Goal: Task Accomplishment & Management: Use online tool/utility

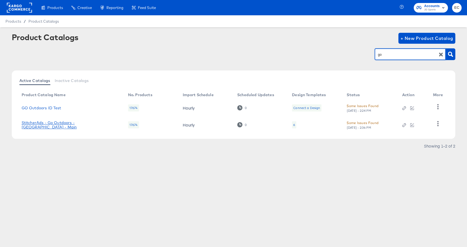
click at [90, 126] on link "StitcherAds - Go Outdoors - [GEOGRAPHIC_DATA] - Main" at bounding box center [69, 125] width 95 height 9
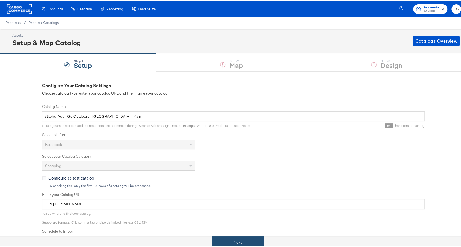
click at [221, 241] on button "Next" at bounding box center [238, 241] width 52 height 12
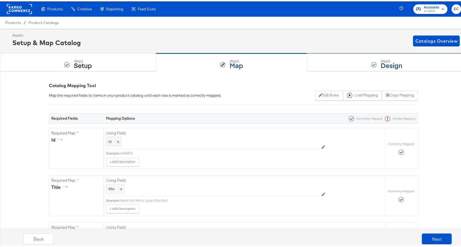
click at [349, 61] on div "Step: 3 Design" at bounding box center [386, 61] width 159 height 18
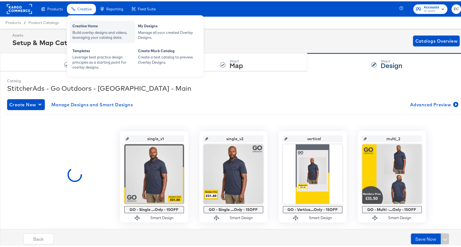
click at [82, 27] on div "Creative Home" at bounding box center [102, 25] width 60 height 7
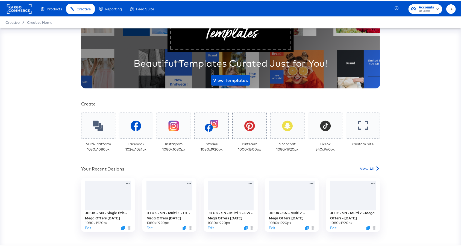
scroll to position [153, 0]
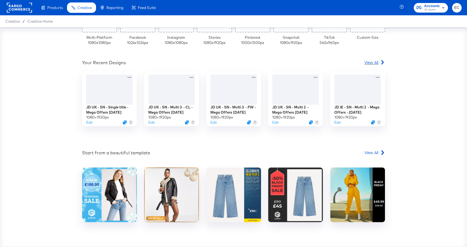
click at [371, 64] on span "View All" at bounding box center [371, 62] width 14 height 5
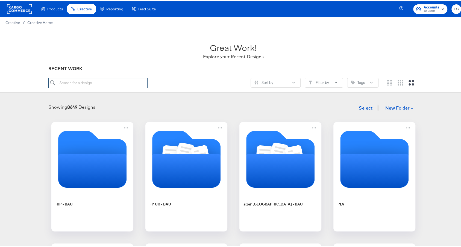
click at [81, 82] on input "search" at bounding box center [97, 82] width 99 height 10
type input "go"
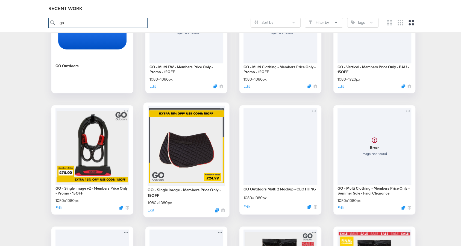
scroll to position [184, 0]
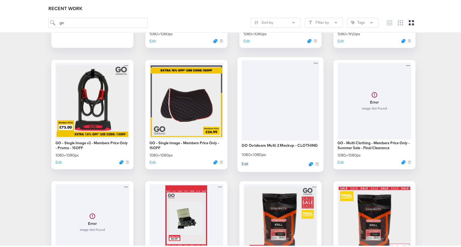
click at [242, 162] on button "Edit" at bounding box center [245, 162] width 7 height 5
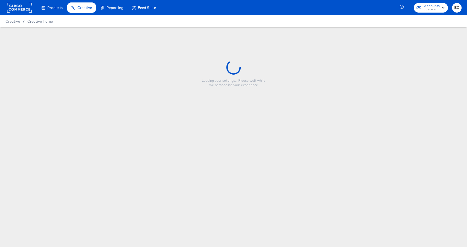
type input "GO Outdoors Multi 2 Mockup - CLOTHING"
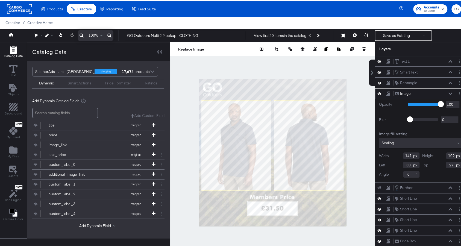
click at [110, 35] on icon at bounding box center [109, 34] width 4 height 7
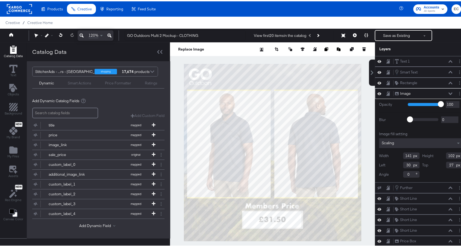
click at [111, 36] on icon at bounding box center [109, 34] width 4 height 4
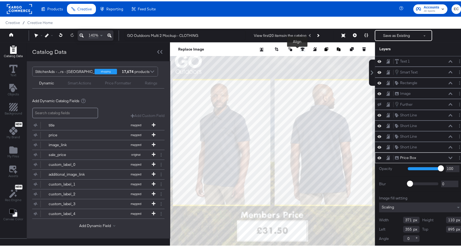
click at [301, 47] on icon at bounding box center [303, 48] width 4 height 4
click at [260, 57] on icon at bounding box center [262, 58] width 4 height 4
type input "356"
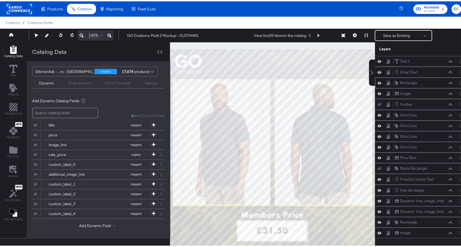
click at [449, 81] on icon at bounding box center [451, 81] width 4 height 2
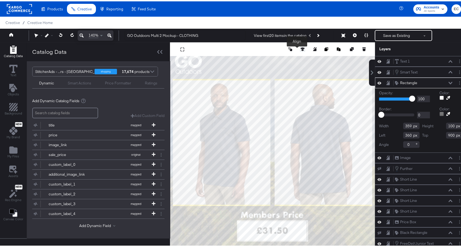
click at [301, 47] on icon at bounding box center [303, 48] width 4 height 4
click at [260, 57] on icon at bounding box center [262, 58] width 4 height 4
click at [268, 46] on div at bounding box center [272, 48] width 205 height 14
click at [82, 33] on icon at bounding box center [82, 34] width 4 height 7
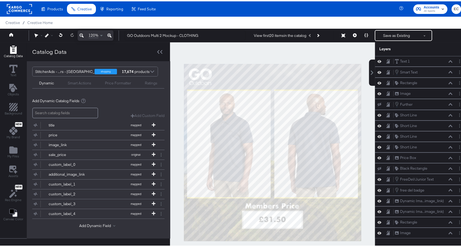
click at [365, 120] on div at bounding box center [272, 151] width 205 height 220
click at [353, 34] on icon at bounding box center [355, 34] width 4 height 4
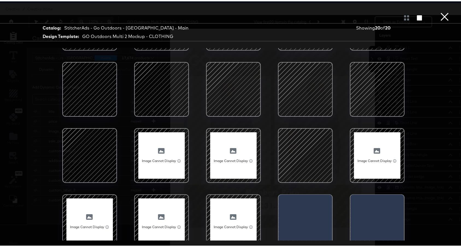
scroll to position [66, 0]
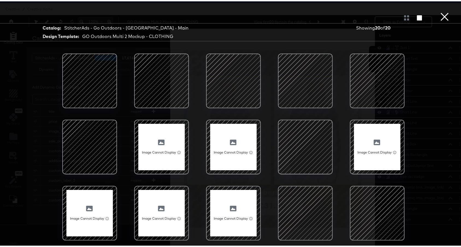
click at [314, 201] on div at bounding box center [305, 212] width 46 height 46
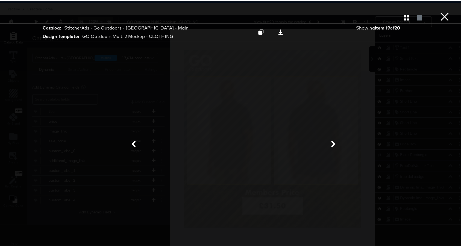
click at [439, 11] on button "×" at bounding box center [444, 5] width 11 height 11
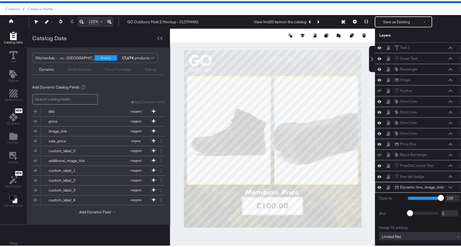
scroll to position [61, 0]
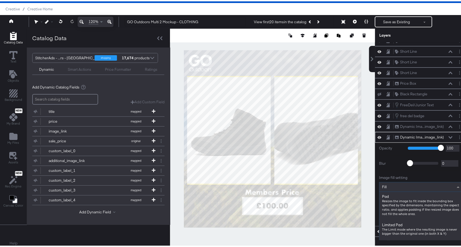
click at [413, 183] on div "Fill" at bounding box center [421, 185] width 83 height 9
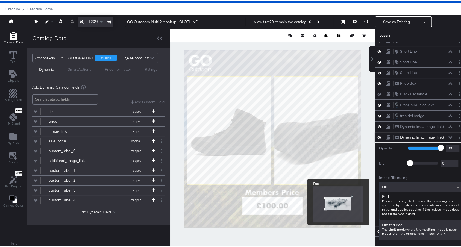
scroll to position [56, 0]
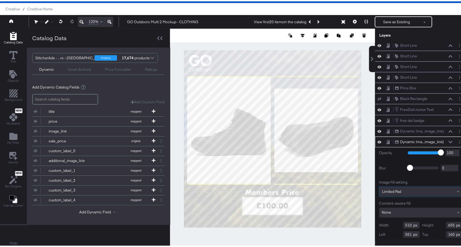
click at [405, 206] on div "None" at bounding box center [420, 211] width 83 height 10
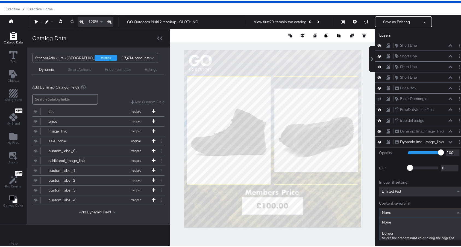
scroll to position [85, 0]
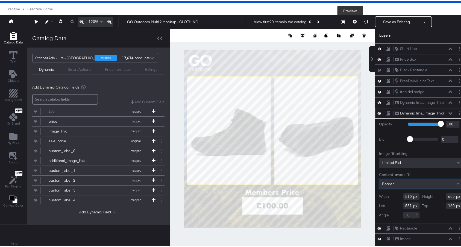
click at [353, 20] on icon at bounding box center [355, 20] width 4 height 4
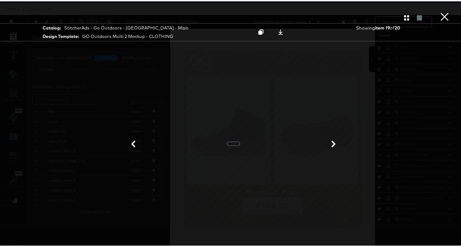
scroll to position [0, 0]
click at [404, 19] on icon "button" at bounding box center [406, 16] width 5 height 5
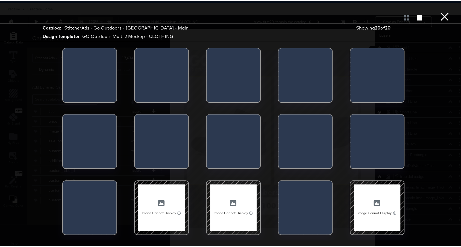
click at [64, 81] on div at bounding box center [63, 75] width 1 height 57
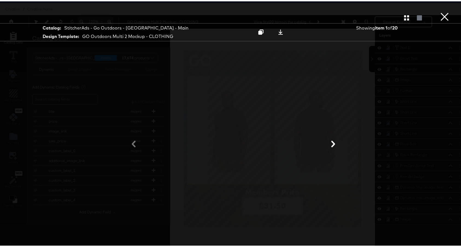
click at [439, 11] on button "×" at bounding box center [444, 5] width 11 height 11
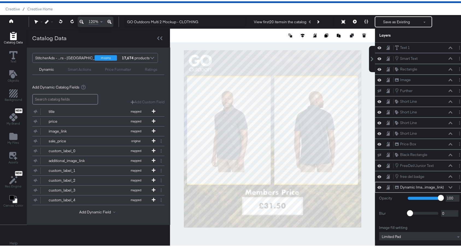
scroll to position [54, 0]
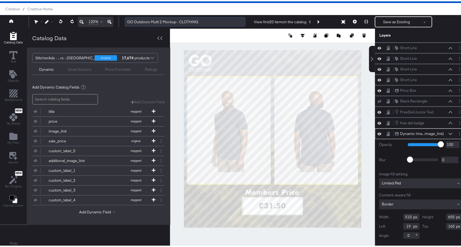
click at [150, 19] on input "GO Outdoors Multi 2 Mockup - CLOTHING" at bounding box center [185, 21] width 121 height 10
click at [215, 19] on input "GO Outdoors Multi 2 Mockup - CLOTHING" at bounding box center [185, 21] width 121 height 10
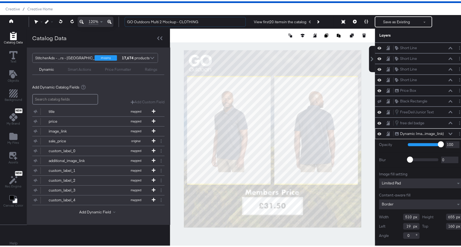
drag, startPoint x: 215, startPoint y: 19, endPoint x: 114, endPoint y: 20, distance: 101.2
click at [114, 20] on div "120% GO Outdoors Multi 2 Mockup - CLOTHING View first 20 items in the catalog N…" at bounding box center [233, 21] width 467 height 14
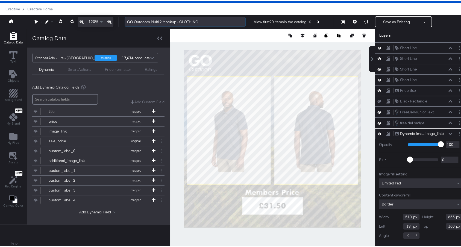
paste input "- Multi FW - Members Price Only - BAU"
click at [149, 21] on input "GO - Multi FW - Members Price Only - BAU" at bounding box center [185, 21] width 121 height 10
click at [226, 21] on input "GO - Multi 2 - FW - Members Price Only - BAU" at bounding box center [185, 21] width 121 height 10
click at [148, 22] on input "GO - Multi 2 - FW - Members Price Only - BAU" at bounding box center [185, 21] width 121 height 10
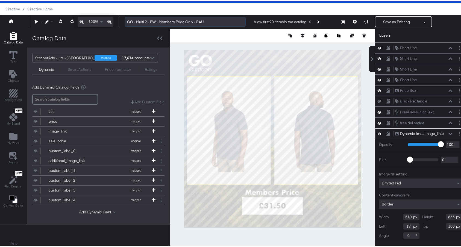
click at [148, 22] on input "GO - Multi 2 - FW - Members Price Only - BAU" at bounding box center [185, 21] width 121 height 10
click at [222, 22] on input "GO - Multi 2 FW - Members Price Only - BAU" at bounding box center [185, 21] width 121 height 10
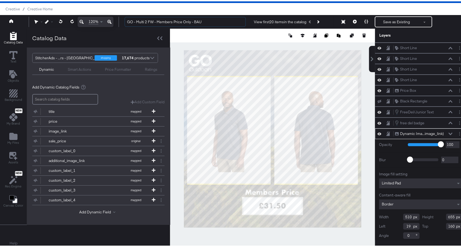
type input "GO - Multi 2 FW - Members Price Only - BAU"
click at [349, 22] on button at bounding box center [354, 20] width 11 height 11
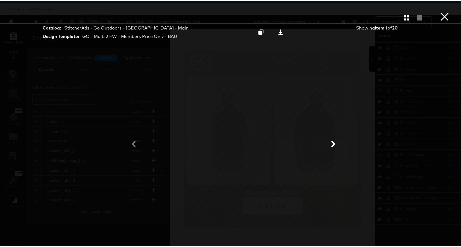
click at [396, 19] on div "Gallery View" at bounding box center [233, 16] width 467 height 11
click at [404, 18] on icon "button" at bounding box center [406, 16] width 5 height 5
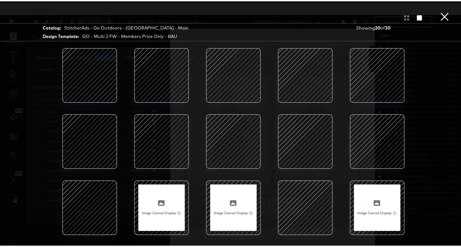
scroll to position [66, 0]
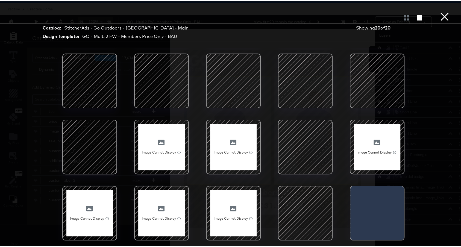
click at [306, 197] on div at bounding box center [305, 212] width 46 height 46
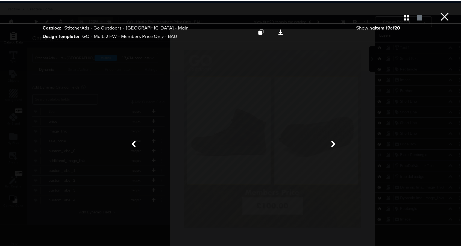
click at [439, 11] on button "×" at bounding box center [444, 5] width 11 height 11
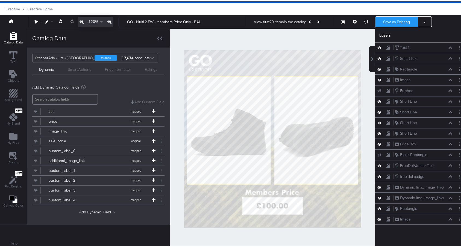
click at [385, 22] on button "Save as Existing" at bounding box center [396, 21] width 43 height 10
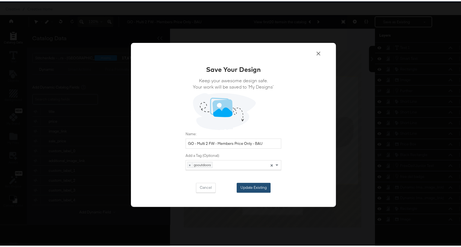
click at [246, 190] on button "Update Existing" at bounding box center [254, 187] width 34 height 10
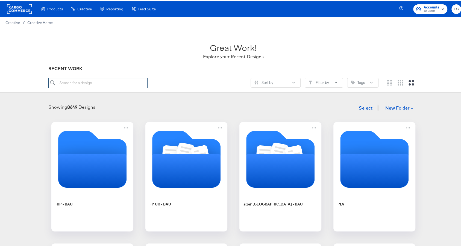
click at [122, 82] on input "search" at bounding box center [97, 82] width 99 height 10
type input "go"
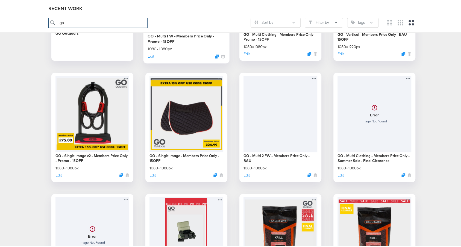
scroll to position [173, 0]
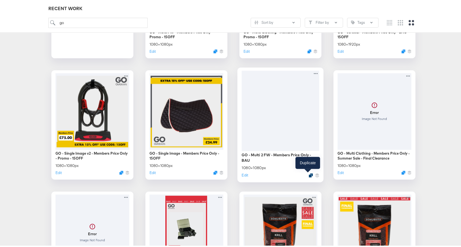
click at [309, 174] on icon "Duplicate" at bounding box center [311, 174] width 4 height 4
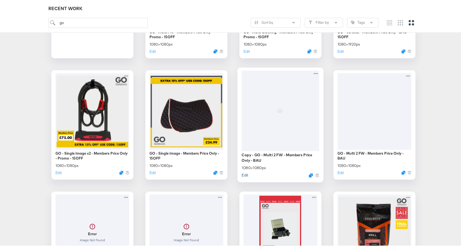
click at [243, 173] on button "Edit" at bounding box center [245, 173] width 7 height 5
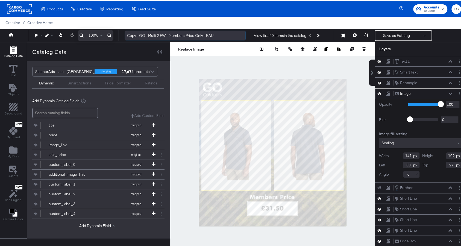
click at [163, 34] on input "Copy - GO - Multi 2 FW - Members Price Only - BAU" at bounding box center [185, 34] width 121 height 10
click at [132, 35] on input "Copy - GO - Multi 2 CL - Members Price Only - BAU" at bounding box center [185, 34] width 121 height 10
type input "GO - Multi 2 CL - Members Price Only - BAU"
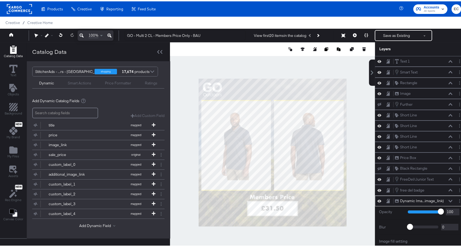
scroll to position [5, 0]
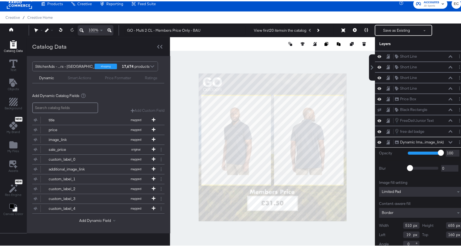
click at [406, 186] on div "Limited Pad" at bounding box center [420, 191] width 83 height 10
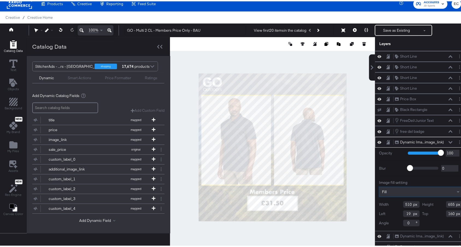
scroll to position [64, 0]
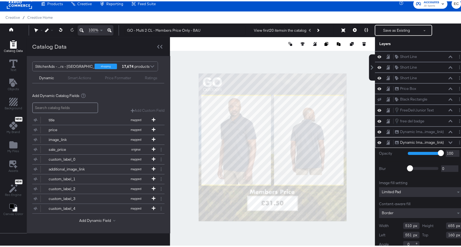
click at [403, 190] on div "Limited Pad" at bounding box center [420, 191] width 83 height 10
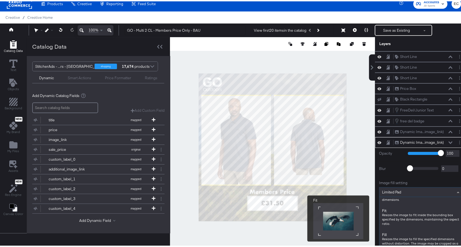
scroll to position [86, 0]
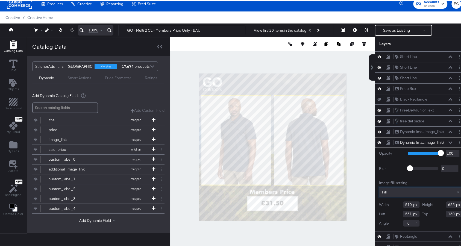
click at [358, 141] on div at bounding box center [272, 146] width 205 height 220
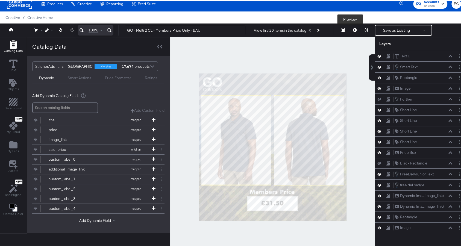
click at [353, 28] on icon at bounding box center [355, 29] width 4 height 4
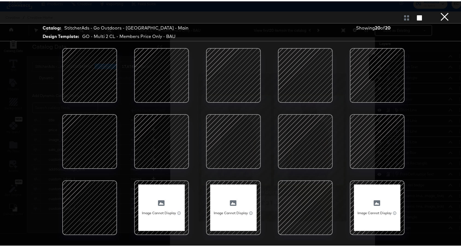
click at [439, 11] on button "×" at bounding box center [444, 5] width 11 height 11
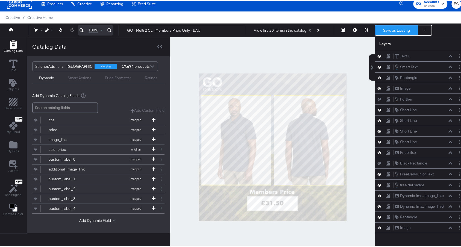
click at [390, 27] on button "Save as Existing" at bounding box center [396, 29] width 43 height 10
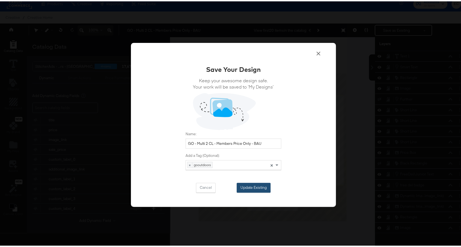
click at [257, 188] on button "Update Existing" at bounding box center [254, 187] width 34 height 10
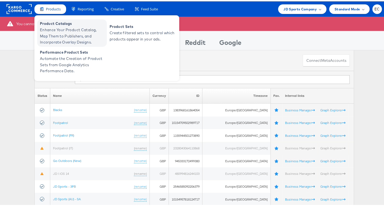
click at [62, 26] on span "Enhance Your Product Catalog, Map Them to Publishers, and Incorporate Overlay D…" at bounding box center [73, 34] width 66 height 19
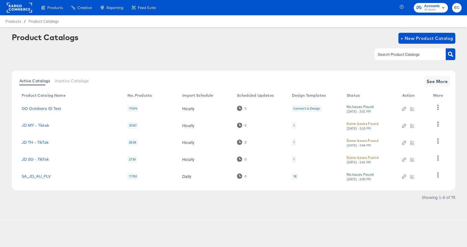
click at [404, 56] on input "text" at bounding box center [406, 54] width 58 height 6
type input "go"
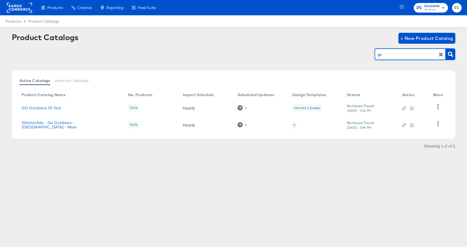
click at [74, 127] on td "StitcherAds - Go Outdoors - [GEOGRAPHIC_DATA] - Main" at bounding box center [70, 124] width 106 height 17
click at [75, 125] on link "StitcherAds - Go Outdoors - [GEOGRAPHIC_DATA] - Main" at bounding box center [69, 125] width 95 height 9
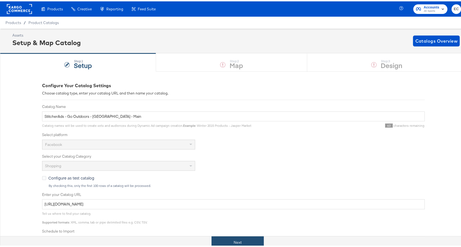
click at [227, 246] on button "Next" at bounding box center [238, 241] width 52 height 12
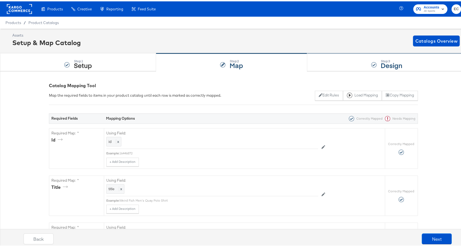
click at [353, 66] on div "Step: 3 Design" at bounding box center [386, 61] width 159 height 18
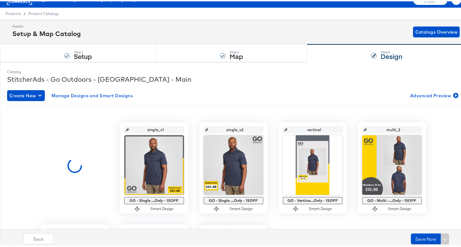
scroll to position [66, 0]
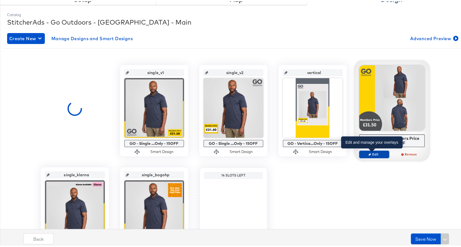
click at [375, 154] on span "Edit" at bounding box center [374, 153] width 25 height 4
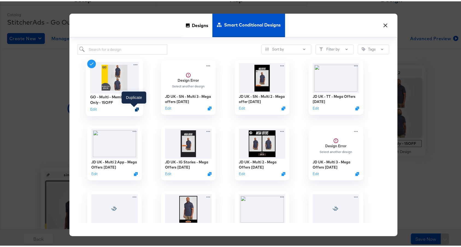
click at [135, 108] on icon "Duplicate" at bounding box center [137, 108] width 4 height 4
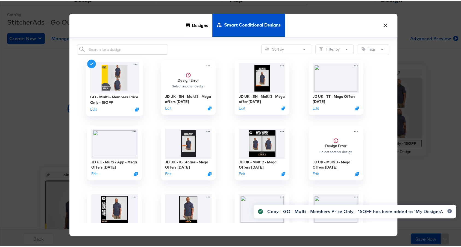
click at [142, 53] on div "Sort by Filter by Tags GO - Multi - Members Price Only - 15OFF Edit Design Erro…" at bounding box center [233, 135] width 328 height 199
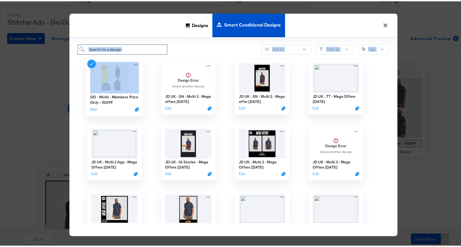
click at [142, 51] on input "search" at bounding box center [123, 48] width 90 height 10
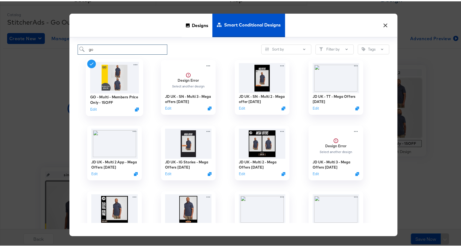
type input "go"
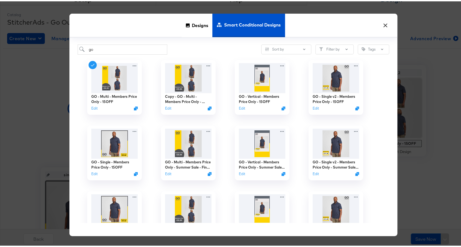
click at [189, 48] on div "go Sort by Filter by Tags" at bounding box center [234, 48] width 312 height 10
click at [165, 107] on button "Edit" at bounding box center [167, 107] width 7 height 5
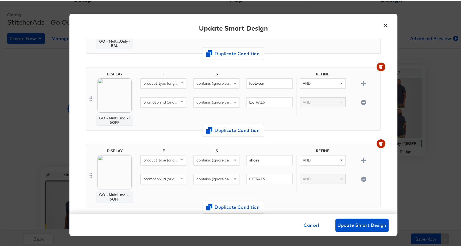
scroll to position [0, 0]
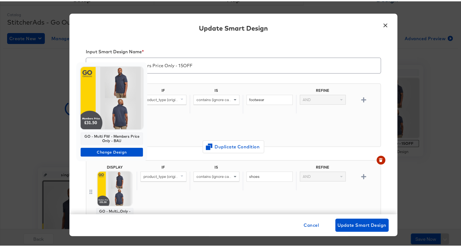
click at [113, 136] on div "GO - Multi FW - Members Price Only - BAU" at bounding box center [112, 137] width 62 height 12
copy div "GO - Multi FW - Members Price Only - BAU"
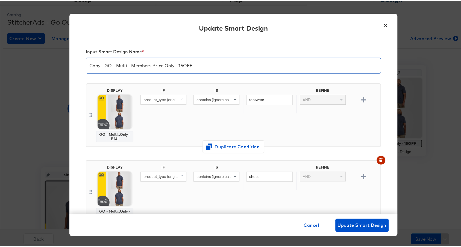
drag, startPoint x: 102, startPoint y: 65, endPoint x: 52, endPoint y: 65, distance: 49.8
click at [52, 65] on div "× Update Smart Design Input Smart Design Name * Copy - GO - Multi - Members Pri…" at bounding box center [233, 123] width 467 height 247
click at [114, 63] on input "GO - Multi - Members Price Only - 15OFF" at bounding box center [233, 61] width 295 height 15
drag, startPoint x: 158, startPoint y: 64, endPoint x: 202, endPoint y: 63, distance: 43.8
click at [202, 64] on input "GO - Multi - Members Price Only - 15OFF" at bounding box center [233, 61] width 295 height 15
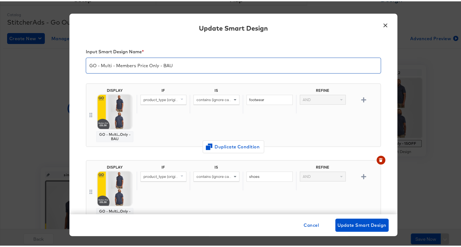
click at [109, 66] on input "GO - Multi - Members Price Only - BAU" at bounding box center [233, 61] width 295 height 15
click at [193, 64] on input "GO - Multi 2 - Members Price Only - BAU" at bounding box center [233, 61] width 295 height 15
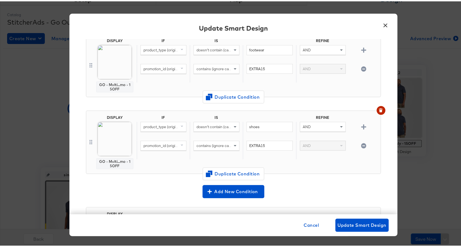
scroll to position [353, 0]
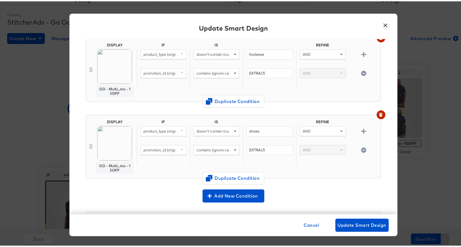
type input "GO - Multi 2 - Members Price Only - BAU"
click at [379, 112] on icon "button" at bounding box center [381, 114] width 4 height 4
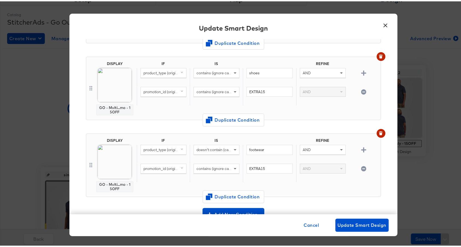
scroll to position [240, 0]
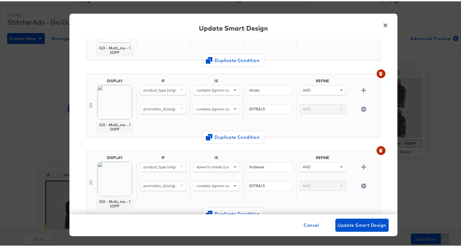
click at [379, 147] on icon "button" at bounding box center [381, 147] width 4 height 1
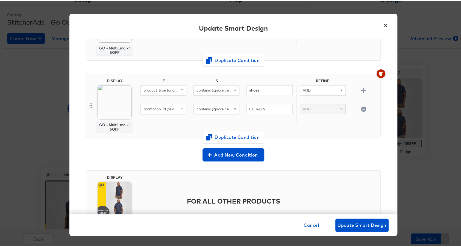
click at [379, 71] on icon "button" at bounding box center [381, 73] width 4 height 4
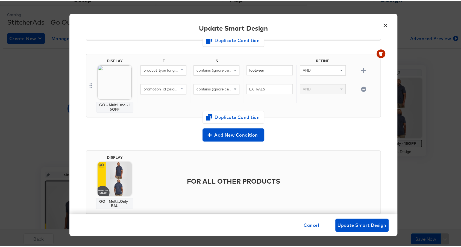
scroll to position [111, 0]
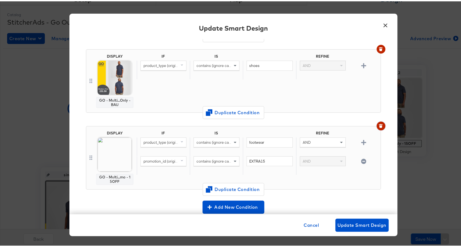
click at [380, 124] on icon "button" at bounding box center [381, 125] width 3 height 2
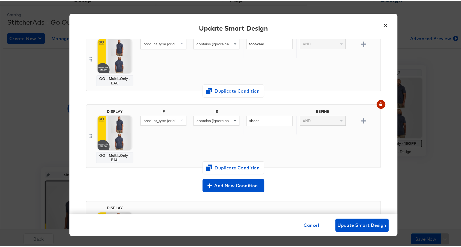
scroll to position [0, 0]
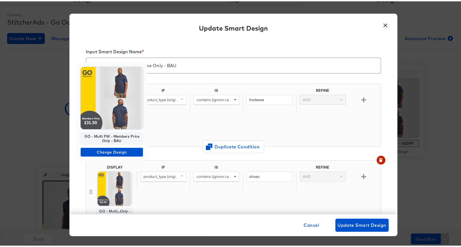
click at [111, 106] on img at bounding box center [112, 97] width 62 height 62
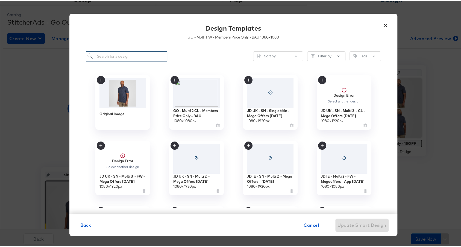
click at [125, 59] on input "search" at bounding box center [127, 55] width 82 height 10
type input "go"
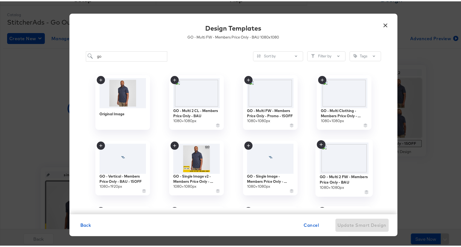
click at [348, 153] on img at bounding box center [344, 157] width 49 height 32
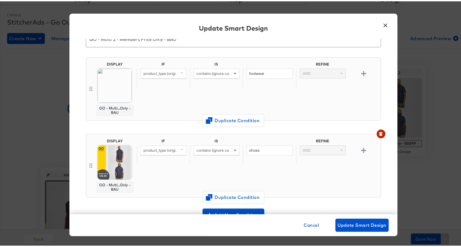
scroll to position [45, 0]
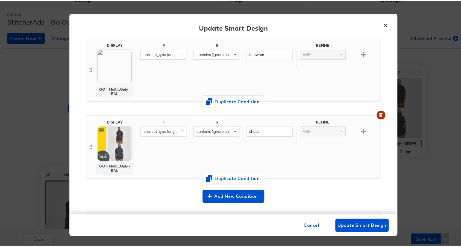
click at [112, 143] on img at bounding box center [115, 142] width 34 height 34
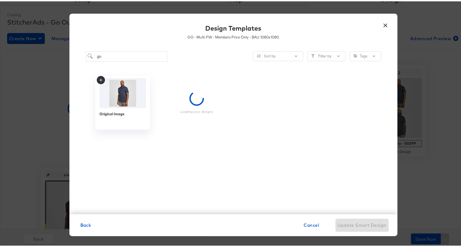
scroll to position [0, 0]
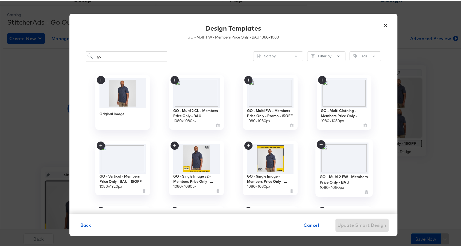
click at [338, 162] on img at bounding box center [344, 157] width 49 height 32
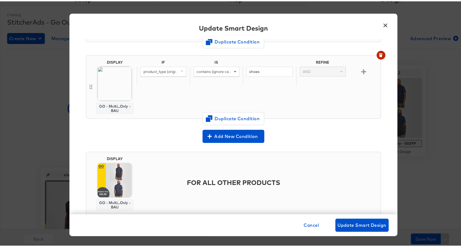
scroll to position [120, 0]
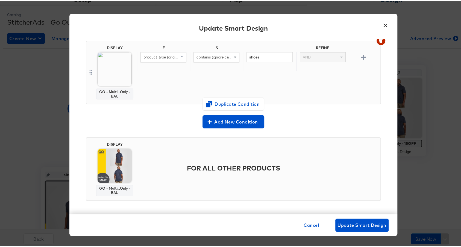
click at [116, 156] on img at bounding box center [115, 164] width 34 height 34
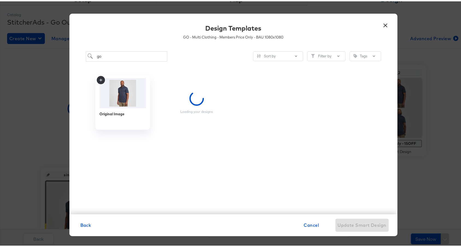
scroll to position [0, 0]
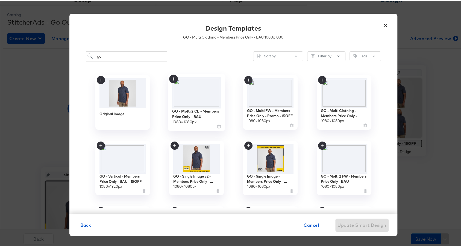
click at [189, 91] on img at bounding box center [196, 90] width 49 height 31
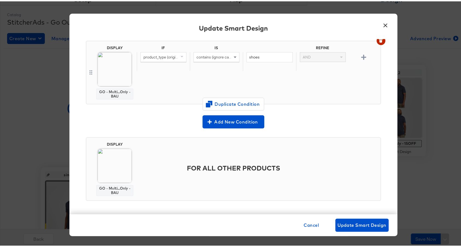
scroll to position [115, 0]
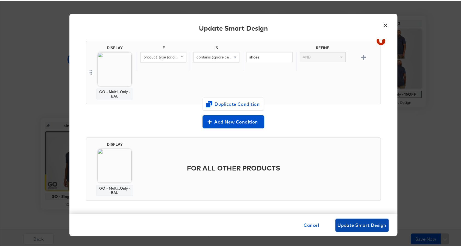
click at [357, 224] on span "Update Smart Design" at bounding box center [362, 224] width 49 height 8
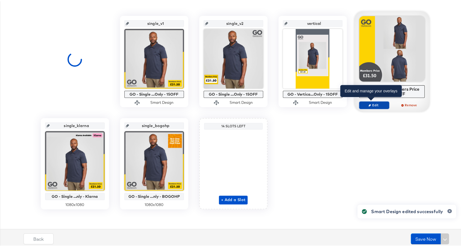
click at [369, 103] on span "Edit" at bounding box center [374, 104] width 25 height 4
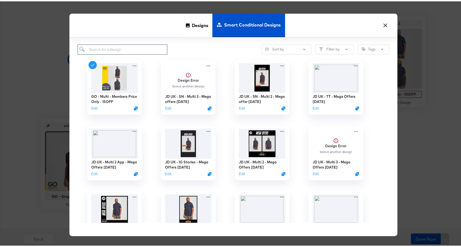
click at [162, 46] on input "search" at bounding box center [123, 48] width 90 height 10
type input "go"
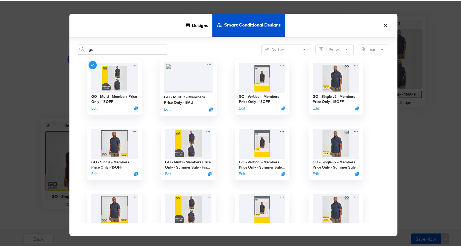
click at [188, 77] on img at bounding box center [188, 75] width 49 height 31
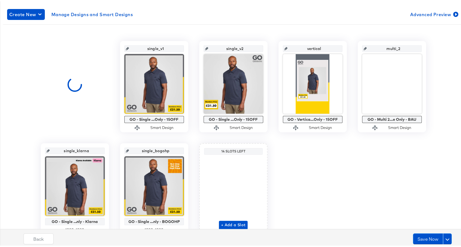
scroll to position [89, 0]
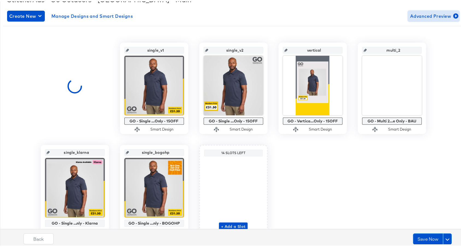
click at [431, 14] on span "Advanced Preview" at bounding box center [433, 15] width 47 height 8
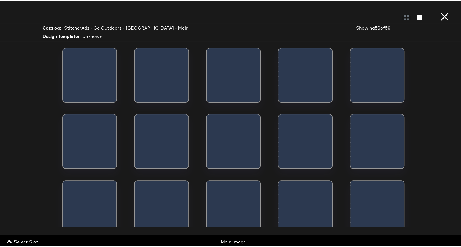
click at [31, 238] on span "Select Slot" at bounding box center [23, 241] width 31 height 8
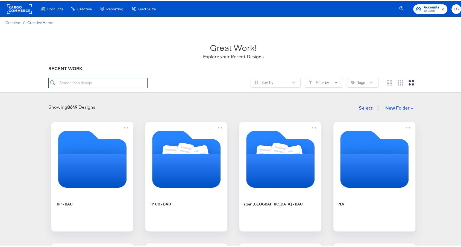
click at [123, 82] on input "search" at bounding box center [97, 82] width 99 height 10
type input "go"
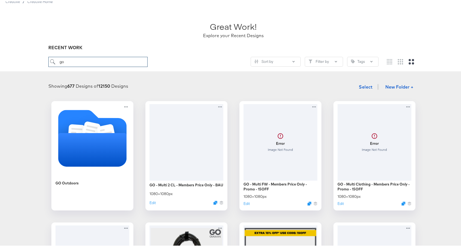
scroll to position [54, 0]
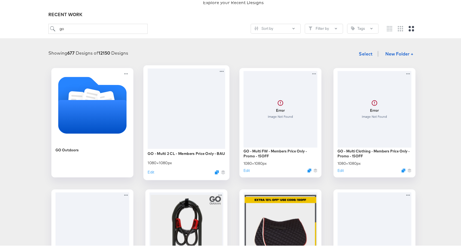
click at [200, 101] on div at bounding box center [187, 107] width 78 height 80
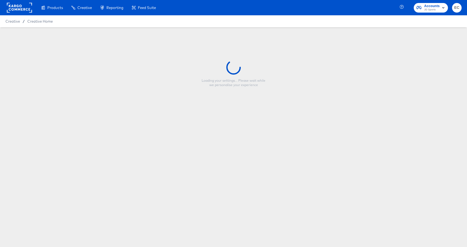
type input "GO - Multi 2 CL - Members Price Only - BAU"
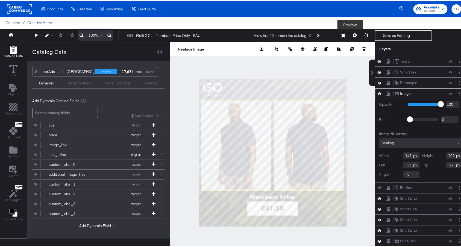
click at [349, 36] on button at bounding box center [354, 34] width 11 height 11
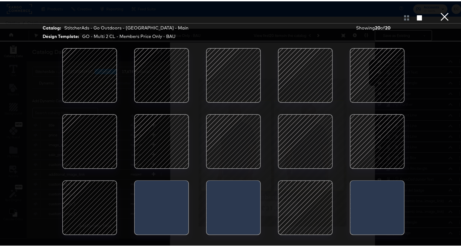
click at [86, 54] on div at bounding box center [89, 74] width 46 height 46
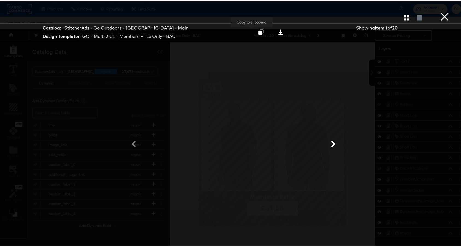
click at [258, 33] on icon at bounding box center [260, 30] width 5 height 5
click at [439, 11] on button "×" at bounding box center [444, 5] width 11 height 11
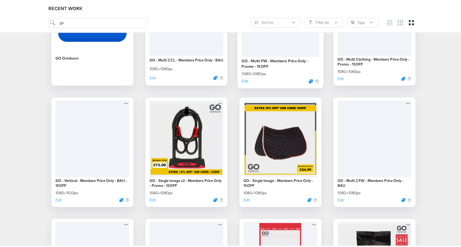
scroll to position [148, 0]
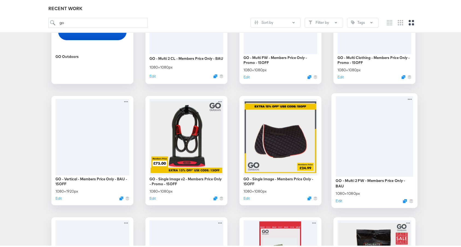
click at [364, 155] on div at bounding box center [375, 135] width 78 height 80
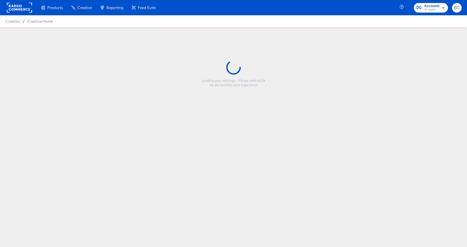
type input "GO - Multi 2 FW - Members Price Only - BAU"
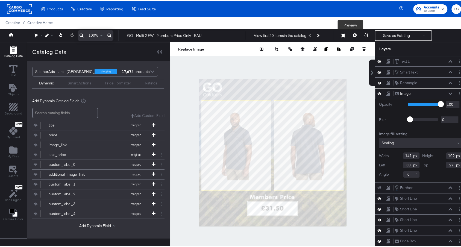
click at [353, 34] on icon at bounding box center [355, 34] width 4 height 4
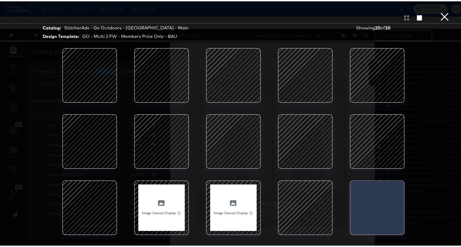
scroll to position [66, 0]
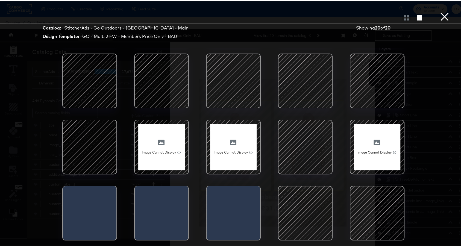
click at [301, 189] on div at bounding box center [305, 212] width 46 height 46
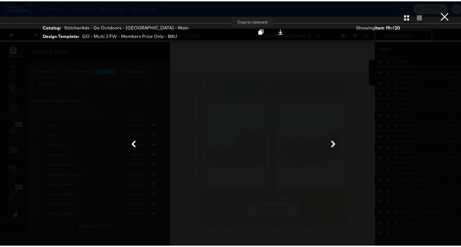
click at [258, 31] on icon at bounding box center [260, 30] width 5 height 5
click at [440, 11] on button "×" at bounding box center [444, 5] width 11 height 11
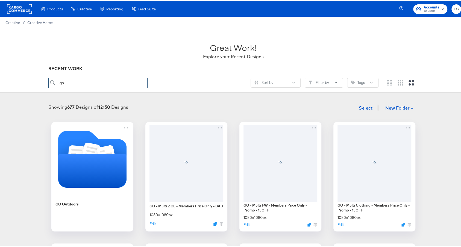
click at [112, 82] on input "go" at bounding box center [97, 82] width 99 height 10
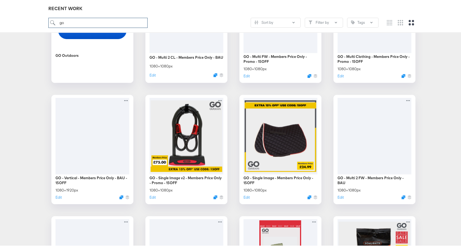
scroll to position [174, 0]
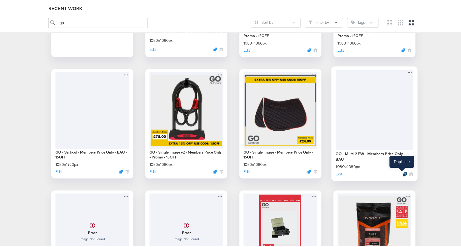
click at [403, 172] on icon "Duplicate" at bounding box center [405, 173] width 4 height 4
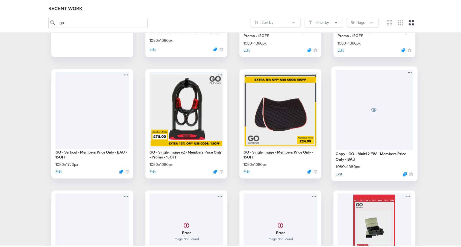
click at [337, 172] on button "Edit" at bounding box center [339, 172] width 7 height 5
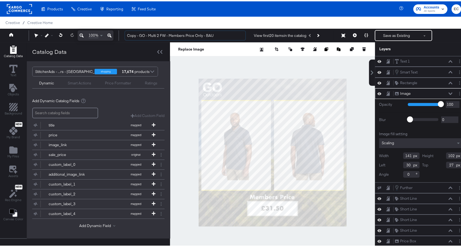
drag, startPoint x: 141, startPoint y: 34, endPoint x: 51, endPoint y: 27, distance: 89.7
click at [51, 27] on div "100% Copy - GO - Multi 2 FW - Members Price Only - BAU View first 20 items in t…" at bounding box center [233, 34] width 467 height 14
click at [197, 37] on input "GO - Multi 2 FW - Members Price Only - BAU" at bounding box center [185, 34] width 121 height 10
type input "GO - Multi 2 FW - Members Price Only - Promo"
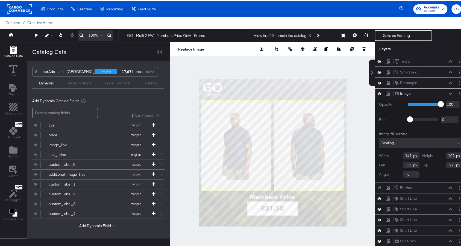
click at [185, 81] on div at bounding box center [272, 151] width 205 height 220
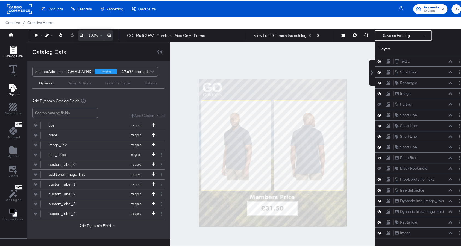
click at [11, 84] on icon "Add Text" at bounding box center [13, 87] width 8 height 8
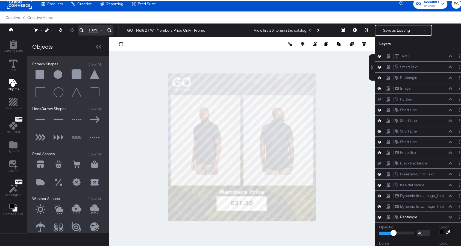
scroll to position [34, 0]
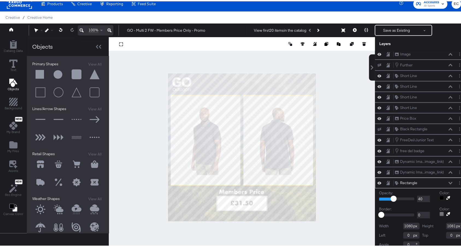
click at [378, 179] on icon at bounding box center [380, 181] width 4 height 5
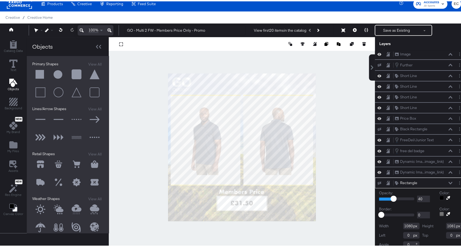
click at [378, 180] on icon at bounding box center [380, 182] width 4 height 4
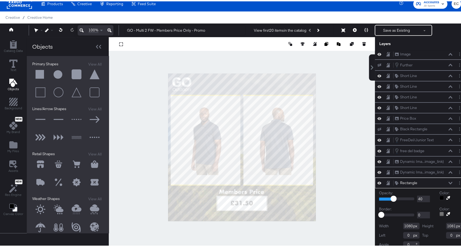
scroll to position [45, 0]
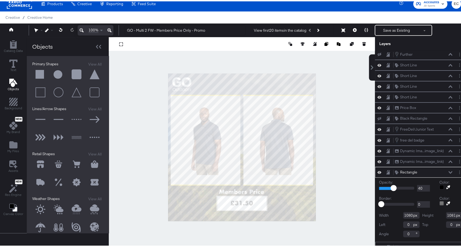
click at [378, 244] on icon at bounding box center [380, 246] width 4 height 5
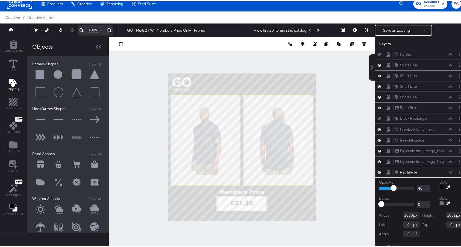
click at [378, 170] on icon at bounding box center [380, 171] width 4 height 3
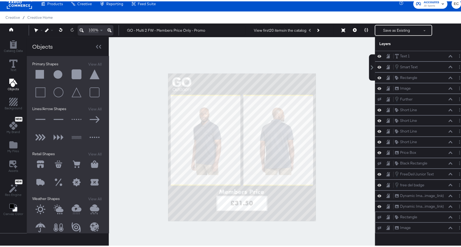
click at [348, 155] on div at bounding box center [242, 146] width 266 height 220
click at [12, 104] on div "Background" at bounding box center [14, 103] width 18 height 13
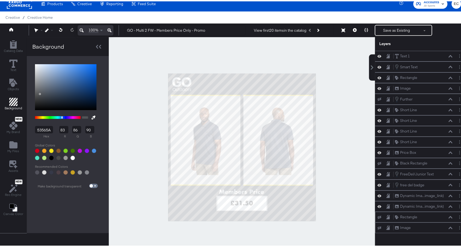
click at [44, 129] on input "53565A" at bounding box center [44, 128] width 18 height 7
paste input "5565a"
type input "55565a"
type input "85"
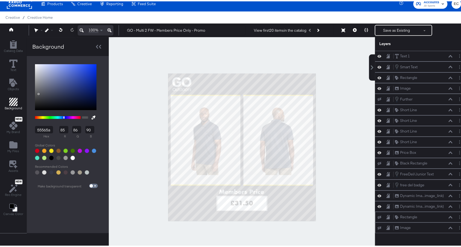
type input "55565A"
click at [323, 120] on div at bounding box center [242, 146] width 266 height 220
click at [377, 214] on button at bounding box center [379, 216] width 4 height 4
click at [378, 225] on icon at bounding box center [380, 227] width 4 height 4
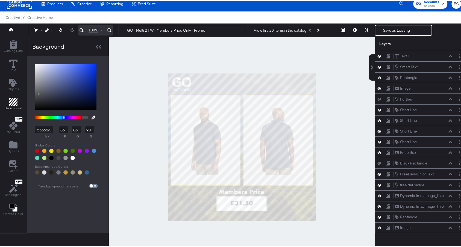
click at [316, 63] on div at bounding box center [242, 146] width 266 height 220
click at [139, 59] on div at bounding box center [242, 146] width 266 height 220
click at [16, 79] on icon "Add Text" at bounding box center [13, 81] width 8 height 8
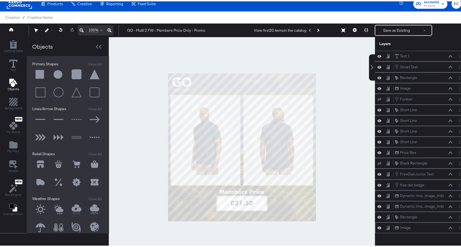
click at [43, 118] on button at bounding box center [40, 118] width 16 height 16
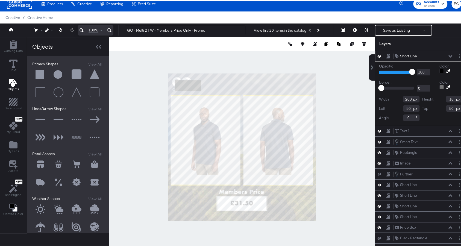
type input "191"
type input "79"
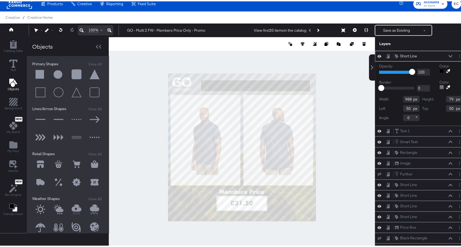
type input "797"
type input "241"
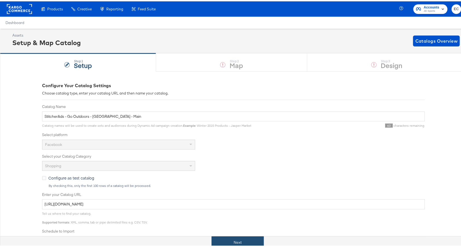
click at [233, 241] on button "Next" at bounding box center [238, 241] width 52 height 12
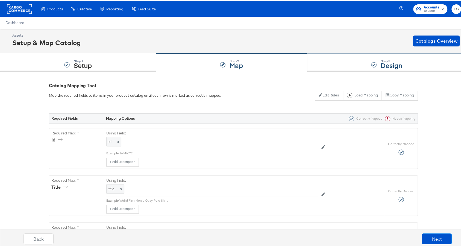
click at [369, 60] on div "Step: 3 Design" at bounding box center [386, 61] width 159 height 18
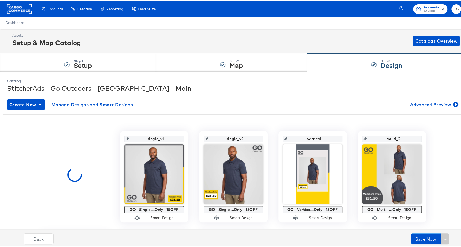
scroll to position [115, 0]
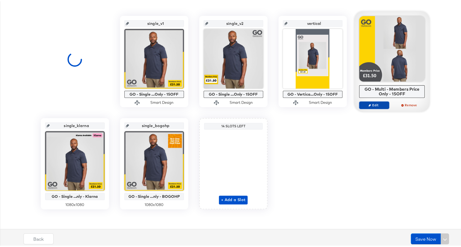
click at [370, 103] on span "Edit" at bounding box center [374, 104] width 25 height 4
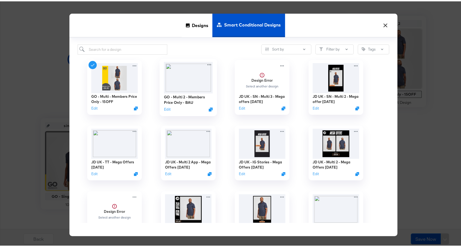
click at [186, 90] on img at bounding box center [188, 75] width 49 height 31
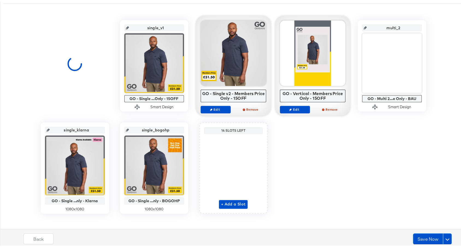
scroll to position [0, 0]
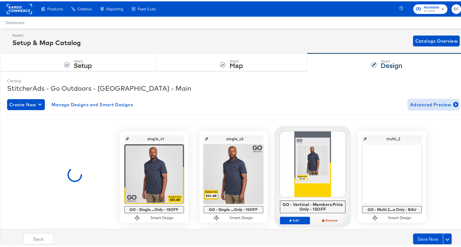
click at [417, 98] on button "Advanced Preview" at bounding box center [434, 103] width 52 height 11
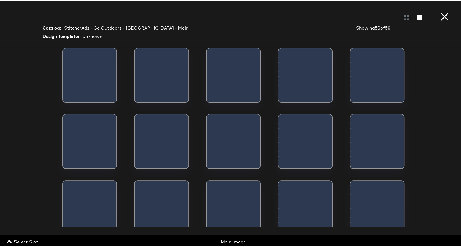
click at [25, 238] on span "Select Slot" at bounding box center [23, 241] width 31 height 8
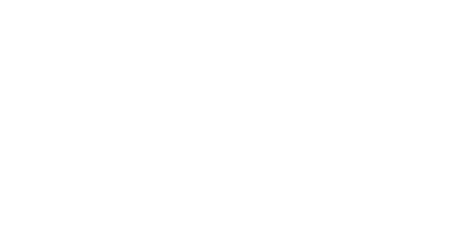
click at [300, 214] on div at bounding box center [233, 123] width 467 height 247
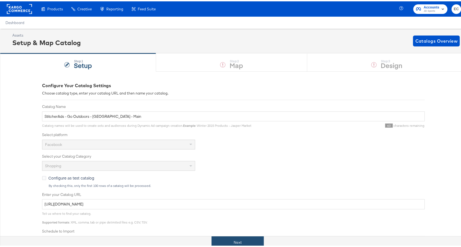
click at [244, 241] on button "Next" at bounding box center [238, 241] width 52 height 12
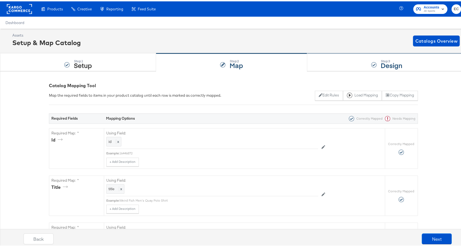
click at [341, 58] on div "Step: 3 Design" at bounding box center [386, 61] width 159 height 18
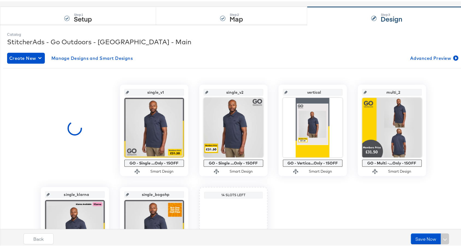
scroll to position [84, 0]
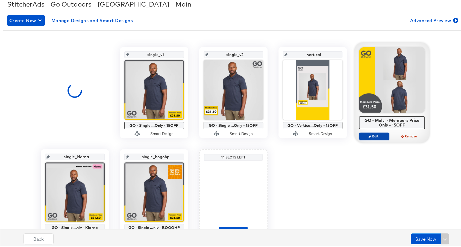
click at [369, 135] on icon "button" at bounding box center [370, 135] width 2 height 2
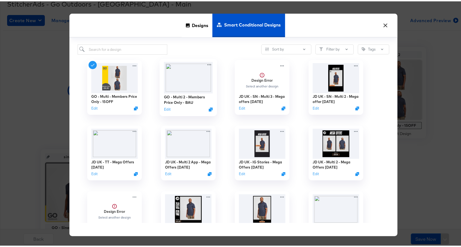
click at [192, 80] on img at bounding box center [188, 75] width 49 height 31
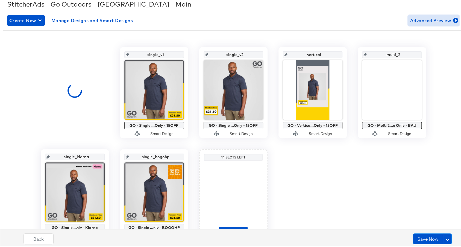
click at [425, 17] on span "Advanced Preview" at bounding box center [433, 19] width 47 height 8
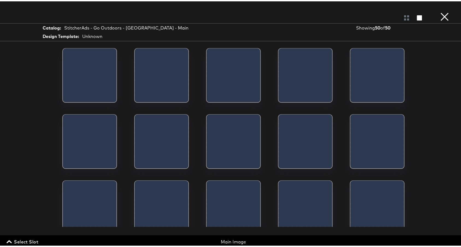
click at [16, 242] on span "Select Slot" at bounding box center [23, 241] width 31 height 8
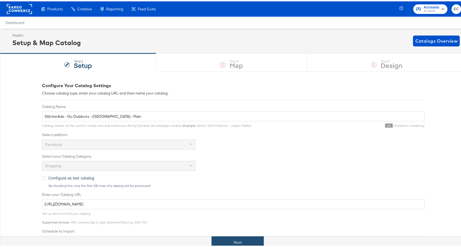
click at [238, 244] on button "Next" at bounding box center [238, 241] width 52 height 12
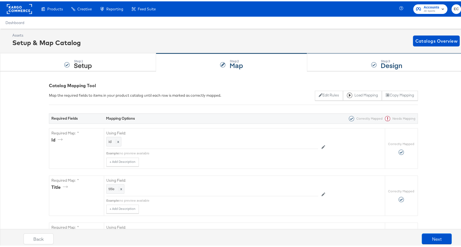
click at [381, 66] on strong "Design" at bounding box center [392, 63] width 22 height 9
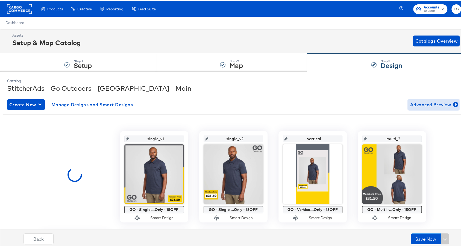
click at [429, 100] on span "Advanced Preview" at bounding box center [433, 104] width 47 height 8
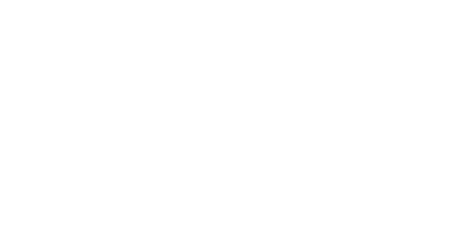
click at [204, 95] on div at bounding box center [233, 123] width 467 height 247
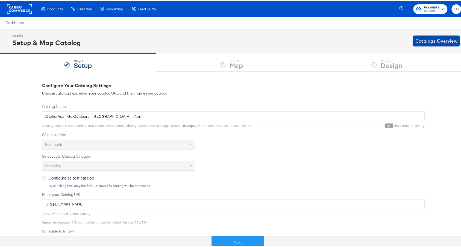
click at [419, 41] on span "Catalogs Overview" at bounding box center [436, 40] width 42 height 8
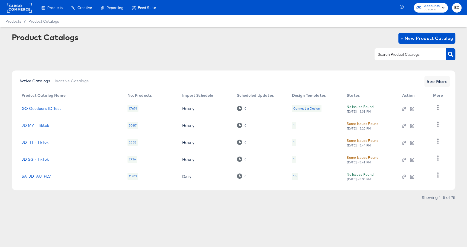
click at [406, 48] on div "Product Catalogs + New Product Catalog" at bounding box center [234, 49] width 444 height 33
click at [406, 54] on input "text" at bounding box center [406, 54] width 58 height 6
paste input "3283"
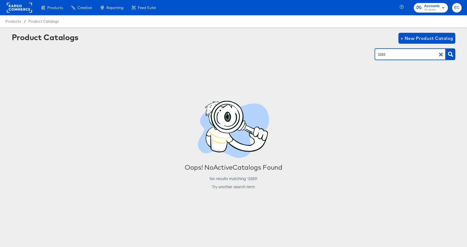
click at [407, 55] on input "3283" at bounding box center [406, 54] width 58 height 6
type input "go"
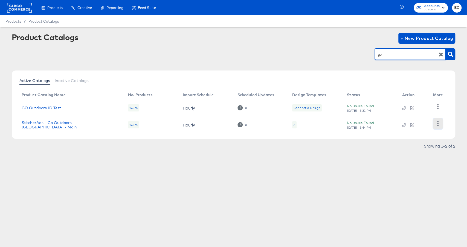
click at [438, 124] on icon "button" at bounding box center [437, 123] width 5 height 5
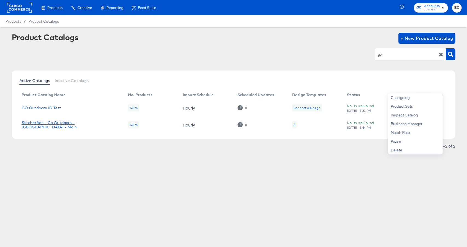
click at [63, 124] on link "StitcherAds - Go Outdoors - UK - Main" at bounding box center [69, 125] width 95 height 9
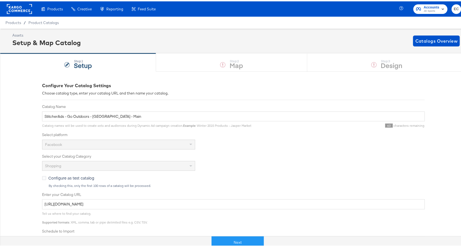
click at [243, 41] on div "Assets Setup & Map Catalog Catalogs Overview" at bounding box center [236, 39] width 448 height 16
click at [424, 11] on span "JD Sports" at bounding box center [432, 10] width 16 height 4
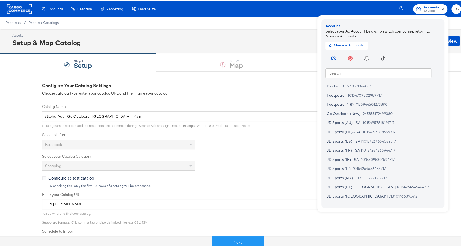
click at [354, 72] on input "text" at bounding box center [379, 72] width 106 height 10
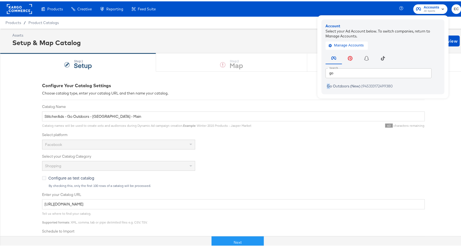
drag, startPoint x: 398, startPoint y: 86, endPoint x: 365, endPoint y: 77, distance: 34.6
click at [365, 77] on div "Search go Search Go Outdoors (New) | 945333172499380" at bounding box center [385, 68] width 118 height 39
copy li "Go Outdoors (New) | 945333172499380"
drag, startPoint x: 396, startPoint y: 86, endPoint x: 314, endPoint y: 87, distance: 81.2
click at [317, 87] on div "Account Select your Ad Account below. To switch companies, return to Manage Acc…" at bounding box center [382, 55] width 131 height 83
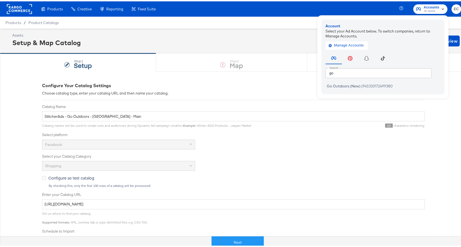
click at [352, 72] on input "go" at bounding box center [379, 72] width 106 height 10
paste input "945333172499380"
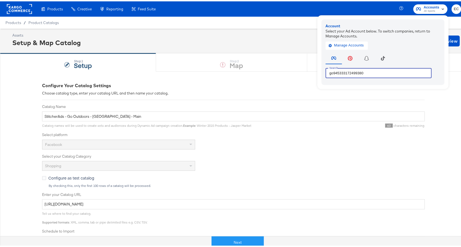
click at [340, 72] on input "go945333172499380" at bounding box center [379, 72] width 106 height 10
paste input "text"
type input "945333172499380"
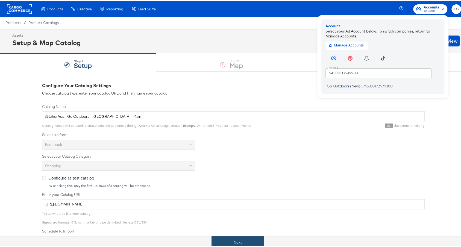
click at [237, 238] on button "Next" at bounding box center [238, 241] width 52 height 12
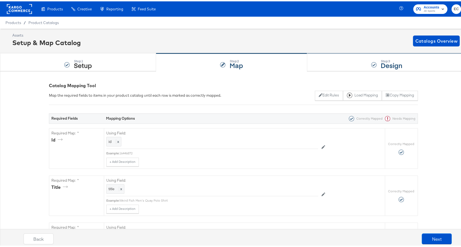
click at [371, 65] on div at bounding box center [373, 63] width 5 height 5
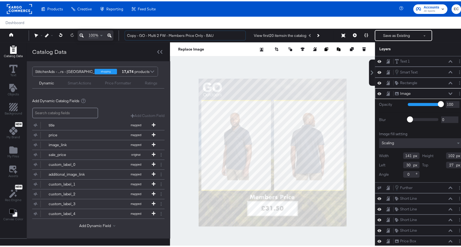
drag, startPoint x: 139, startPoint y: 34, endPoint x: 118, endPoint y: 32, distance: 20.6
click at [118, 32] on div "100% Copy - GO - Multi 2 FW - Members Price Only - BAU View first 20 items in t…" at bounding box center [233, 34] width 467 height 14
click at [130, 34] on input "Copy - GO - Multi 2 FW - Members Price Only - BAU" at bounding box center [185, 34] width 121 height 10
click at [130, 33] on input "Copy - GO - Multi 2 FW - Members Price Only - BAU" at bounding box center [185, 34] width 121 height 10
click at [199, 33] on input "GO - Multi 2 FW - Members Price Only - BAU" at bounding box center [185, 34] width 121 height 10
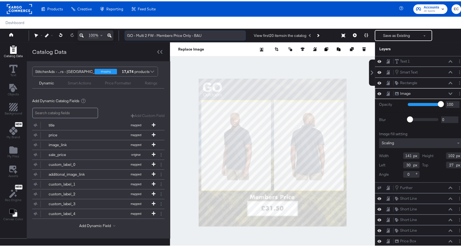
click at [199, 33] on input "GO - Multi 2 FW - Members Price Only - BAU" at bounding box center [185, 34] width 121 height 10
type input "GO - Multi 2 FW - Members Price Only - Promo"
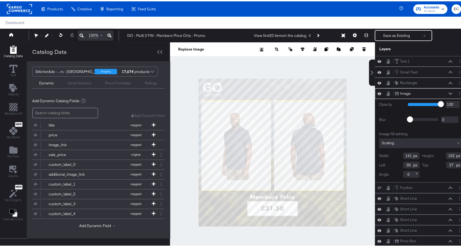
click at [186, 78] on div at bounding box center [272, 151] width 205 height 220
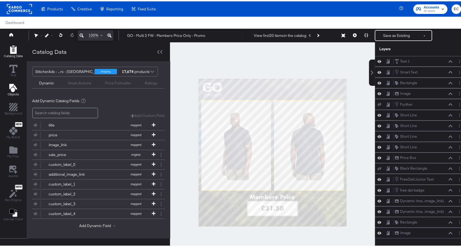
click at [11, 86] on icon "Add Text" at bounding box center [13, 87] width 8 height 8
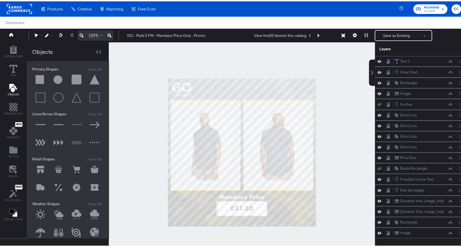
click at [41, 123] on button at bounding box center [40, 123] width 16 height 16
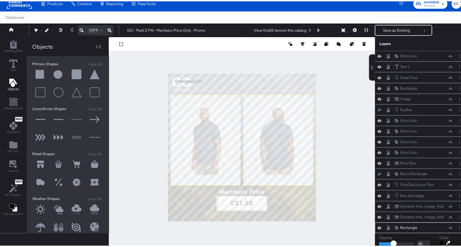
scroll to position [45, 0]
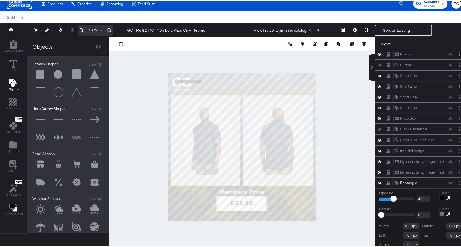
type input "540"
type input "27"
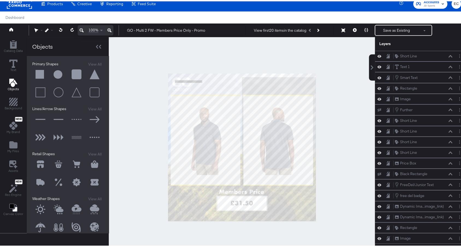
scroll to position [0, 0]
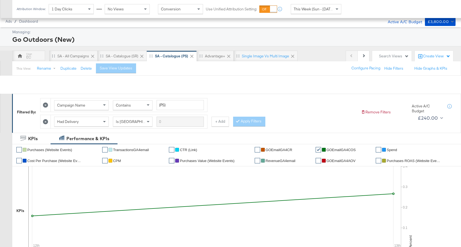
scroll to position [239, 0]
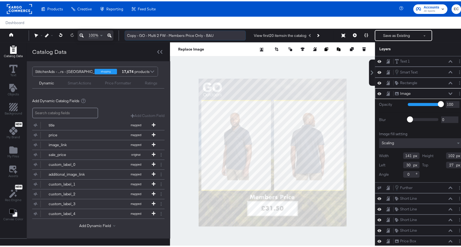
click at [131, 33] on input "Copy - GO - Multi 2 FW - Members Price Only - BAU" at bounding box center [185, 34] width 121 height 10
click at [199, 35] on input "GO - Multi 2 FW - Members Price Only - BAU" at bounding box center [185, 34] width 121 height 10
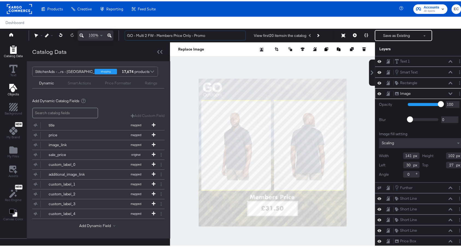
type input "GO - Multi 2 FW - Members Price Only - Promo"
click at [12, 88] on icon "Add Text" at bounding box center [13, 87] width 8 height 8
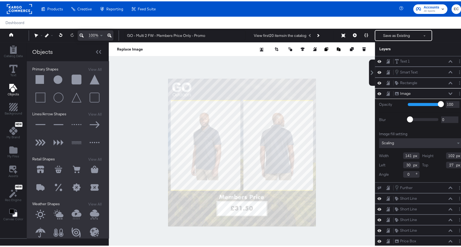
click at [37, 122] on button at bounding box center [40, 123] width 16 height 16
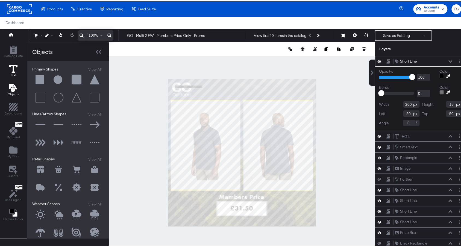
click at [15, 69] on icon at bounding box center [13, 67] width 8 height 8
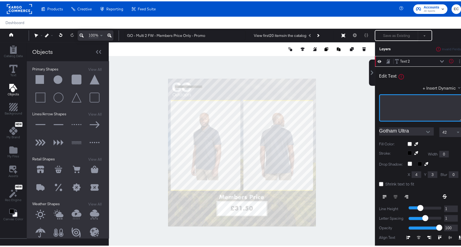
click at [386, 99] on div "﻿" at bounding box center [421, 99] width 76 height 5
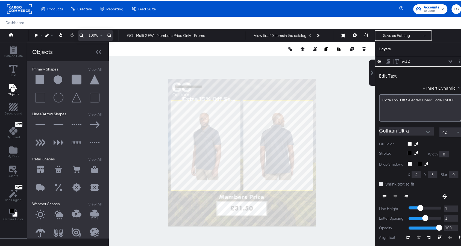
click at [379, 183] on icon at bounding box center [381, 183] width 4 height 4
click at [0, 0] on input "Shrink text to fit" at bounding box center [0, 0] width 0 height 0
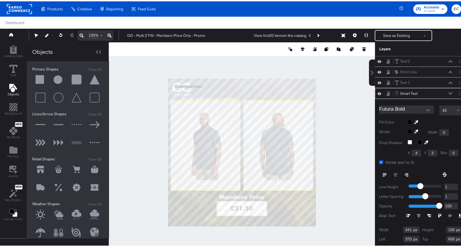
scroll to position [7, 0]
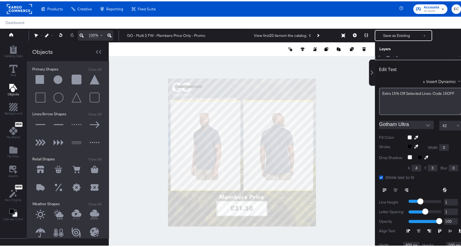
click at [388, 123] on input "Gotham Ultra" at bounding box center [402, 124] width 46 height 8
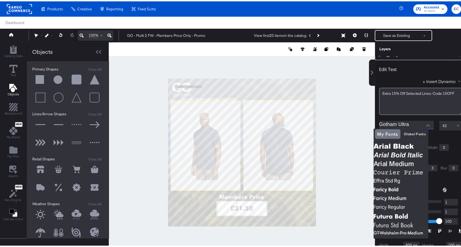
click at [392, 123] on input "Gotham Ultra" at bounding box center [402, 124] width 46 height 8
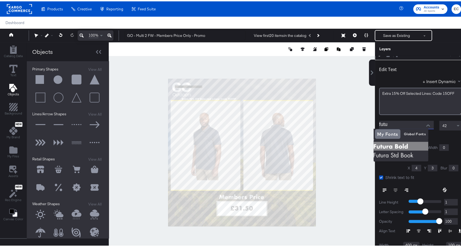
click at [401, 142] on img at bounding box center [401, 145] width 55 height 9
type input "Futura Bold"
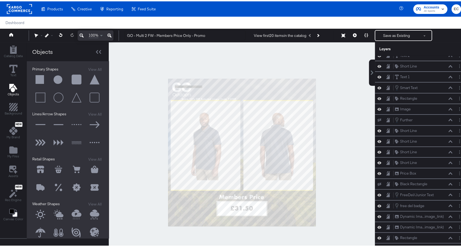
click at [345, 120] on div at bounding box center [242, 151] width 266 height 220
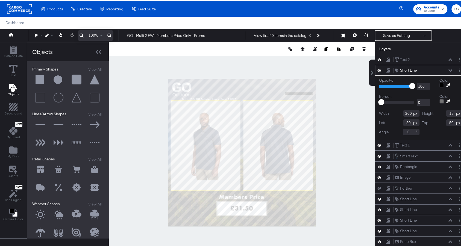
type input "858"
type input "100"
type input "849"
type input "76"
type input "211"
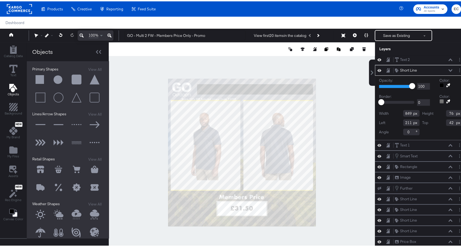
type input "40"
click at [447, 83] on icon at bounding box center [449, 84] width 4 height 4
click at [289, 99] on div at bounding box center [242, 151] width 266 height 220
type input "849"
type input "76"
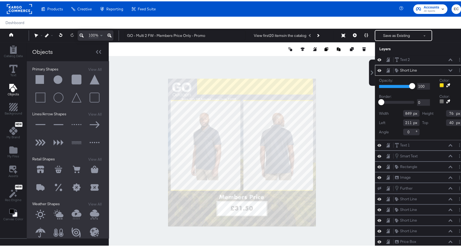
type input "116"
type input "13"
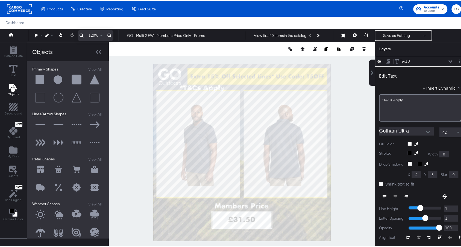
scroll to position [2, 0]
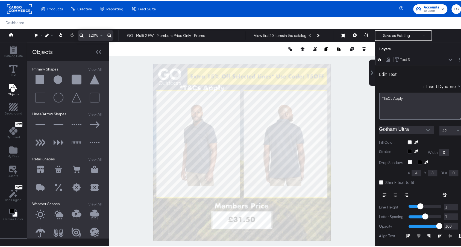
type input "245"
type input "813"
type input "113"
type input "798"
type input "850"
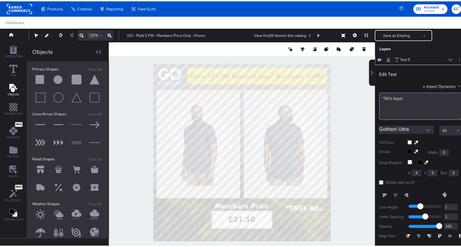
click at [379, 180] on icon at bounding box center [381, 181] width 4 height 4
click at [0, 0] on input "Shrink text to fit" at bounding box center [0, 0] width 0 height 0
click at [442, 130] on span "42" at bounding box center [444, 129] width 4 height 5
type input "853"
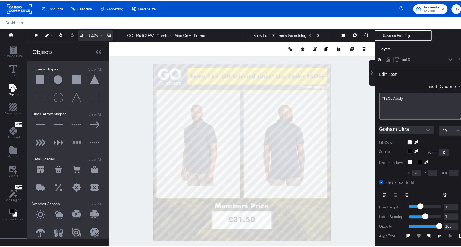
type input "112"
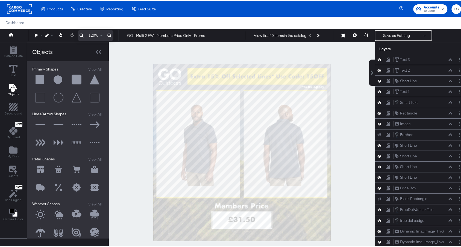
click at [351, 103] on div at bounding box center [242, 151] width 266 height 220
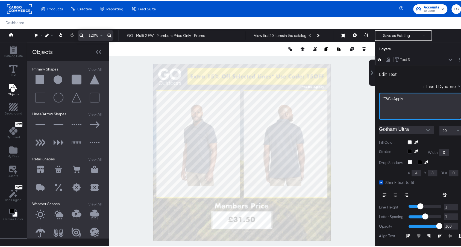
click at [383, 97] on span "*T&Cs ﻿Apply" at bounding box center [393, 97] width 21 height 5
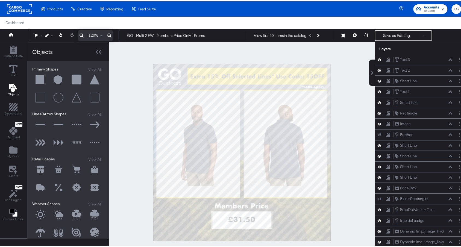
click at [357, 102] on div at bounding box center [242, 151] width 266 height 220
click at [353, 33] on icon at bounding box center [355, 34] width 4 height 4
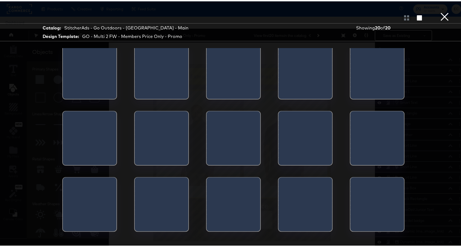
scroll to position [66, 0]
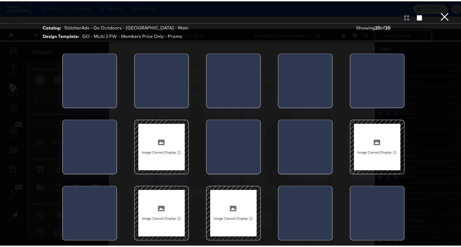
click at [299, 209] on div at bounding box center [306, 213] width 54 height 57
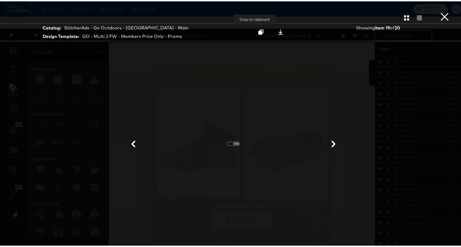
scroll to position [2, 0]
click at [257, 33] on div at bounding box center [260, 31] width 7 height 6
click at [439, 11] on button "×" at bounding box center [444, 5] width 11 height 11
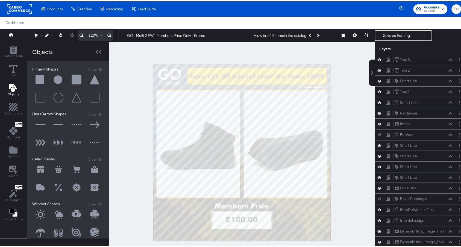
scroll to position [10, 0]
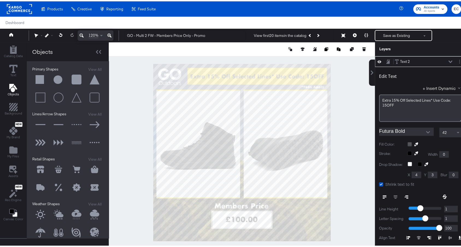
click at [348, 89] on div at bounding box center [242, 151] width 266 height 220
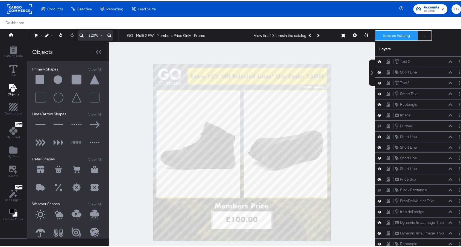
click at [387, 34] on button "Save as Existing" at bounding box center [396, 34] width 43 height 10
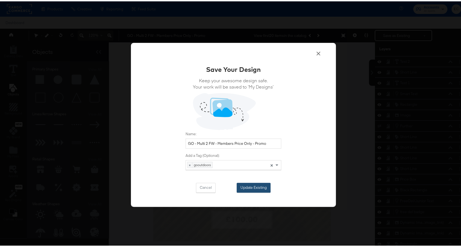
click at [256, 186] on button "Update Existing" at bounding box center [254, 187] width 34 height 10
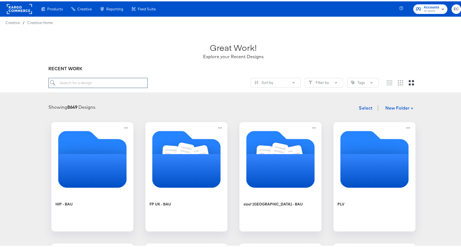
click at [135, 85] on input "search" at bounding box center [97, 82] width 99 height 10
type input "go"
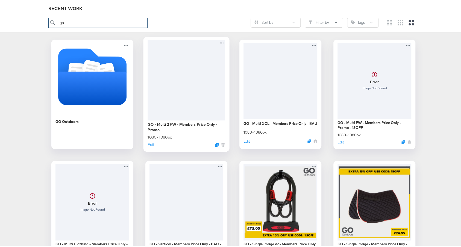
scroll to position [80, 0]
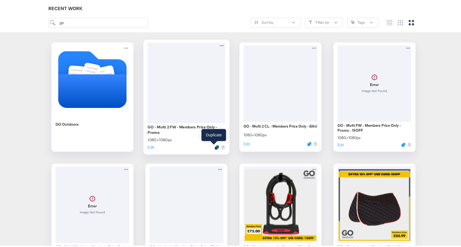
click at [215, 146] on icon "Duplicate" at bounding box center [217, 146] width 4 height 4
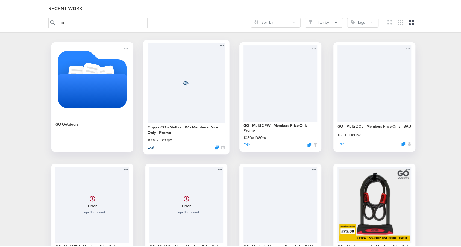
click at [148, 145] on button "Edit" at bounding box center [151, 145] width 7 height 5
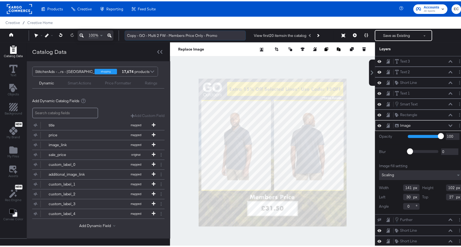
click at [131, 35] on input "Copy - GO - Multi 2 FW - Members Price Only - Promo" at bounding box center [185, 34] width 121 height 10
click at [150, 35] on input "GO - Multi 2 FW - Members Price Only - Promo" at bounding box center [185, 34] width 121 height 10
type input "GO - Multi 2 CL - Members Price Only - Promo"
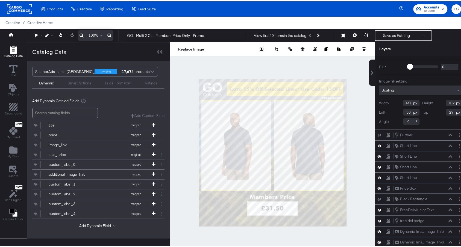
scroll to position [5, 0]
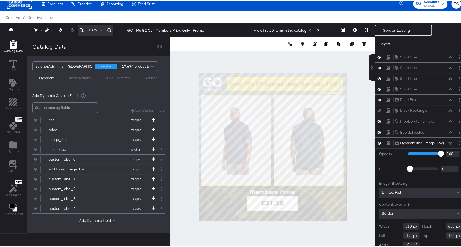
click at [402, 190] on div "Limited Pad" at bounding box center [420, 192] width 83 height 10
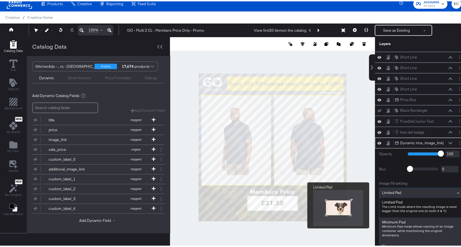
scroll to position [0, 0]
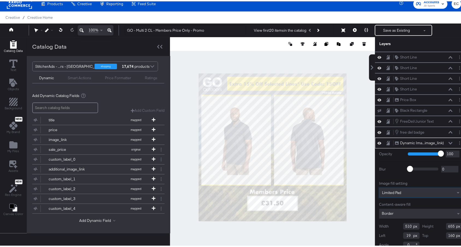
click at [398, 187] on div "Limited Pad" at bounding box center [421, 191] width 83 height 9
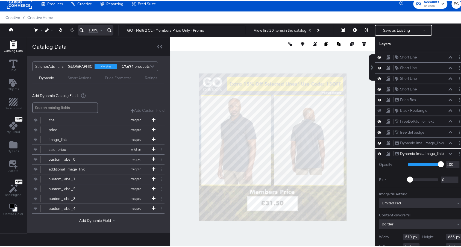
scroll to position [95, 0]
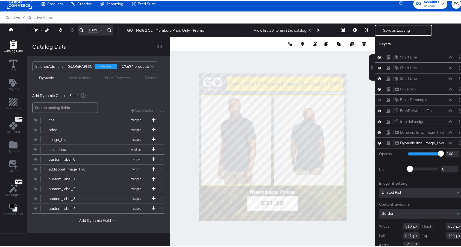
click at [405, 188] on div "Limited Pad" at bounding box center [420, 192] width 83 height 10
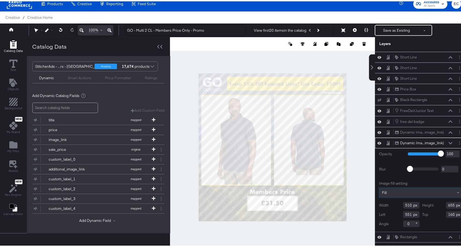
scroll to position [95, 0]
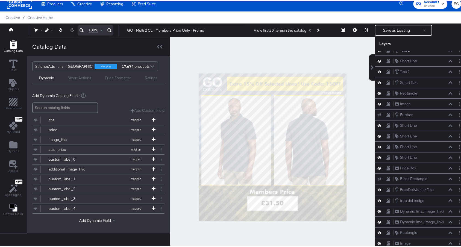
click at [357, 158] on div at bounding box center [272, 146] width 205 height 220
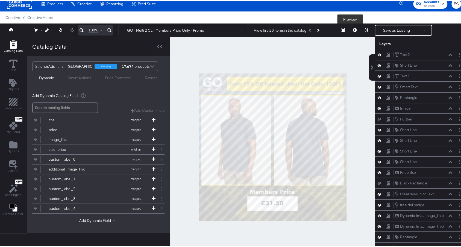
click at [353, 30] on icon at bounding box center [355, 29] width 4 height 4
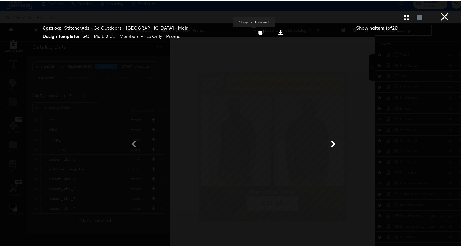
click at [257, 33] on div at bounding box center [260, 31] width 7 height 6
